Goal: Find specific page/section: Find specific page/section

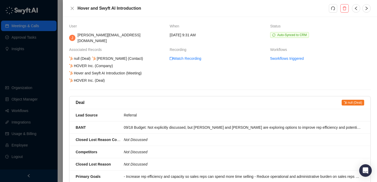
drag, startPoint x: 124, startPoint y: 87, endPoint x: 99, endPoint y: 68, distance: 31.3
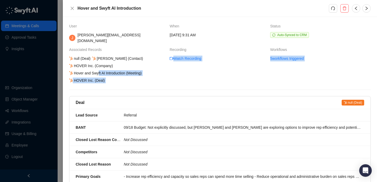
click at [99, 70] on div "Hover and Swyft AI Introduction (Meeting)" at bounding box center [105, 73] width 74 height 6
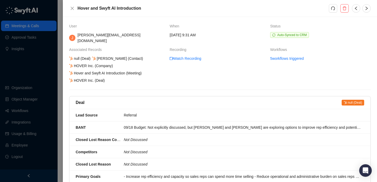
click at [198, 78] on td "Watch Recording" at bounding box center [219, 70] width 100 height 28
drag, startPoint x: 111, startPoint y: 74, endPoint x: 90, endPoint y: 60, distance: 26.0
click at [90, 60] on div "null (Deal) [PERSON_NAME] (Contact) HOVER Inc. (Company) Hover and Swyft AI Int…" at bounding box center [117, 70] width 98 height 28
click at [90, 63] on div "HOVER Inc. (Company)" at bounding box center [90, 66] width 45 height 6
drag, startPoint x: 90, startPoint y: 60, endPoint x: 91, endPoint y: 67, distance: 7.1
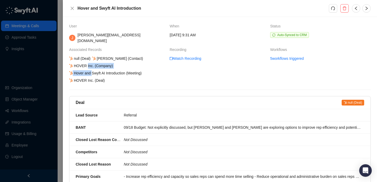
click at [91, 67] on div "null (Deal) [PERSON_NAME] (Contact) HOVER Inc. (Company) Hover and Swyft AI Int…" at bounding box center [117, 70] width 98 height 28
click at [91, 70] on div "Hover and Swyft AI Introduction (Meeting)" at bounding box center [105, 73] width 74 height 6
drag, startPoint x: 91, startPoint y: 67, endPoint x: 91, endPoint y: 57, distance: 9.7
click at [91, 57] on div "null (Deal) [PERSON_NAME] (Contact) HOVER Inc. (Company) Hover and Swyft AI Int…" at bounding box center [117, 70] width 98 height 28
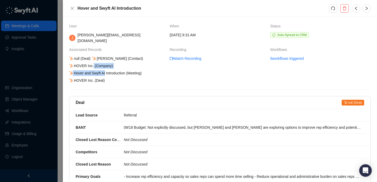
drag, startPoint x: 106, startPoint y: 69, endPoint x: 93, endPoint y: 60, distance: 15.3
click at [93, 60] on div "null (Deal) [PERSON_NAME] (Contact) HOVER Inc. (Company) Hover and Swyft AI Int…" at bounding box center [117, 70] width 98 height 28
click at [93, 63] on div "HOVER Inc. (Company)" at bounding box center [90, 66] width 45 height 6
drag, startPoint x: 93, startPoint y: 60, endPoint x: 101, endPoint y: 65, distance: 9.2
click at [101, 65] on div "null (Deal) [PERSON_NAME] (Contact) HOVER Inc. (Company) Hover and Swyft AI Int…" at bounding box center [117, 70] width 98 height 28
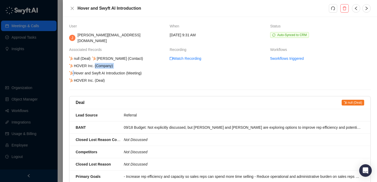
click at [101, 65] on div "null (Deal) [PERSON_NAME] (Contact) HOVER Inc. (Company) Hover and Swyft AI Int…" at bounding box center [117, 70] width 98 height 28
drag, startPoint x: 101, startPoint y: 65, endPoint x: 106, endPoint y: 67, distance: 5.5
click at [106, 67] on div "null (Deal) [PERSON_NAME] (Contact) HOVER Inc. (Company) Hover and Swyft AI Int…" at bounding box center [117, 70] width 98 height 28
click at [106, 70] on div "Hover and Swyft AI Introduction (Meeting)" at bounding box center [105, 73] width 74 height 6
drag, startPoint x: 106, startPoint y: 67, endPoint x: 95, endPoint y: 62, distance: 11.8
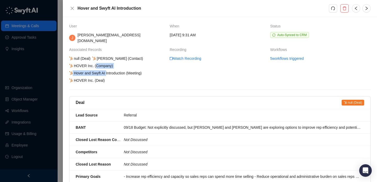
click at [95, 62] on div "null (Deal) [PERSON_NAME] (Contact) HOVER Inc. (Company) Hover and Swyft AI Int…" at bounding box center [117, 70] width 98 height 28
click at [95, 63] on div "HOVER Inc. (Company)" at bounding box center [90, 66] width 45 height 6
drag, startPoint x: 105, startPoint y: 69, endPoint x: 95, endPoint y: 62, distance: 11.5
click at [95, 62] on div "null (Deal) [PERSON_NAME] (Contact) HOVER Inc. (Company) Hover and Swyft AI Int…" at bounding box center [117, 70] width 98 height 28
click at [95, 63] on div "HOVER Inc. (Company)" at bounding box center [90, 66] width 45 height 6
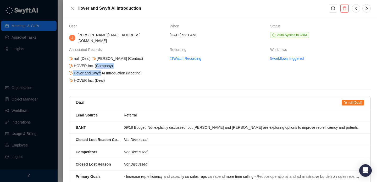
drag, startPoint x: 95, startPoint y: 62, endPoint x: 100, endPoint y: 71, distance: 10.0
click at [100, 71] on div "null (Deal) [PERSON_NAME] (Contact) HOVER Inc. (Company) Hover and Swyft AI Int…" at bounding box center [117, 70] width 98 height 28
click at [71, 7] on icon "close" at bounding box center [72, 8] width 3 height 3
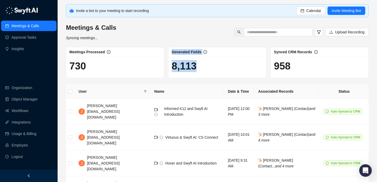
drag, startPoint x: 201, startPoint y: 72, endPoint x: 165, endPoint y: 64, distance: 36.2
click at [165, 64] on div "Meetings Processed 730 Generated Fields 8,113 Synced CRM Records 958" at bounding box center [217, 62] width 307 height 31
click at [165, 64] on div "Meetings Processed 730" at bounding box center [115, 62] width 102 height 31
drag, startPoint x: 165, startPoint y: 64, endPoint x: 217, endPoint y: 76, distance: 53.1
click at [217, 76] on div "Meetings Processed 730 Generated Fields 8,113 Synced CRM Records 958" at bounding box center [217, 62] width 307 height 31
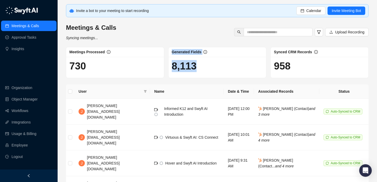
click at [217, 76] on div "8,113" at bounding box center [217, 67] width 98 height 21
click at [197, 73] on div "8,113" at bounding box center [217, 67] width 98 height 21
click at [190, 73] on div "8,113" at bounding box center [217, 67] width 98 height 21
click at [187, 63] on h1 "8,113" at bounding box center [217, 66] width 91 height 12
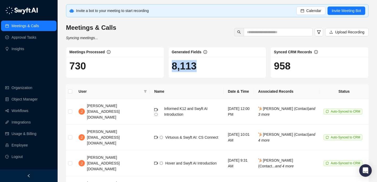
click at [187, 63] on h1 "8,113" at bounding box center [217, 66] width 91 height 12
click at [210, 69] on h1 "8,113" at bounding box center [217, 66] width 91 height 12
click at [198, 71] on h1 "8,113" at bounding box center [217, 66] width 91 height 12
click at [184, 67] on h1 "8,113" at bounding box center [217, 66] width 91 height 12
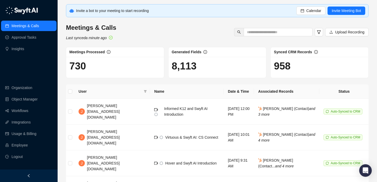
click at [199, 69] on h1 "8,113" at bounding box center [217, 66] width 91 height 12
drag, startPoint x: 179, startPoint y: 64, endPoint x: 206, endPoint y: 66, distance: 27.3
click at [206, 66] on h1 "8,113" at bounding box center [217, 66] width 91 height 12
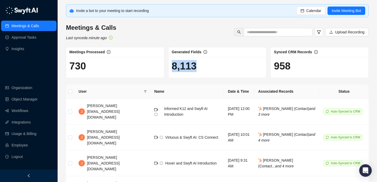
click at [206, 66] on h1 "8,113" at bounding box center [217, 66] width 91 height 12
click at [193, 66] on h1 "8,113" at bounding box center [217, 66] width 91 height 12
click at [208, 76] on div "8,113" at bounding box center [217, 67] width 98 height 21
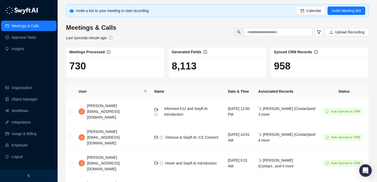
click at [183, 63] on h1 "8,113" at bounding box center [217, 66] width 91 height 12
click at [198, 70] on h1 "8,113" at bounding box center [217, 66] width 91 height 12
drag, startPoint x: 198, startPoint y: 70, endPoint x: 159, endPoint y: 71, distance: 38.5
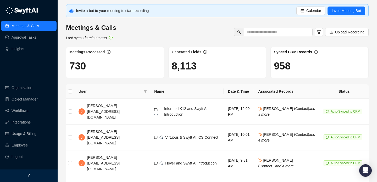
click at [159, 71] on div "Meetings Processed 730 Generated Fields 8,113 Synced CRM Records 958" at bounding box center [217, 62] width 307 height 31
click at [159, 71] on h1 "730" at bounding box center [114, 66] width 91 height 12
drag, startPoint x: 178, startPoint y: 65, endPoint x: 186, endPoint y: 65, distance: 7.6
click at [182, 65] on h1 "8,113" at bounding box center [217, 66] width 91 height 12
click at [186, 65] on h1 "8,113" at bounding box center [217, 66] width 91 height 12
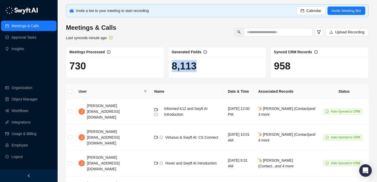
click at [186, 65] on h1 "8,113" at bounding box center [217, 66] width 91 height 12
click at [193, 72] on div "8,113" at bounding box center [217, 67] width 98 height 21
click at [182, 66] on h1 "8,113" at bounding box center [217, 66] width 91 height 12
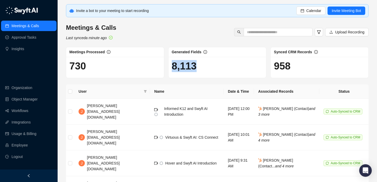
click at [182, 66] on h1 "8,113" at bounding box center [217, 66] width 91 height 12
click at [190, 67] on h1 "8,113" at bounding box center [217, 66] width 91 height 12
click at [180, 67] on h1 "8,113" at bounding box center [217, 66] width 91 height 12
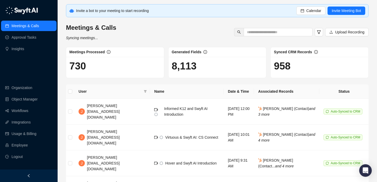
click at [197, 69] on h1 "8,113" at bounding box center [217, 66] width 91 height 12
click at [187, 69] on h1 "8,113" at bounding box center [217, 66] width 91 height 12
click at [187, 72] on h1 "8,113" at bounding box center [217, 66] width 91 height 12
click at [196, 73] on div "8,113" at bounding box center [217, 67] width 98 height 21
drag, startPoint x: 196, startPoint y: 73, endPoint x: 185, endPoint y: 60, distance: 16.7
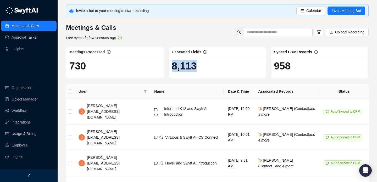
click at [185, 60] on div "8,113" at bounding box center [217, 67] width 98 height 21
click at [185, 60] on h1 "8,113" at bounding box center [217, 66] width 91 height 12
click at [195, 63] on h1 "8,113" at bounding box center [217, 66] width 91 height 12
